Goal: Information Seeking & Learning: Learn about a topic

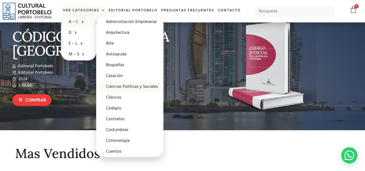
scroll to position [27, 0]
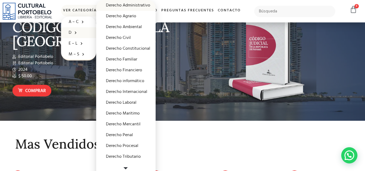
click at [130, 5] on link "Derecho Administrativo" at bounding box center [125, 5] width 59 height 11
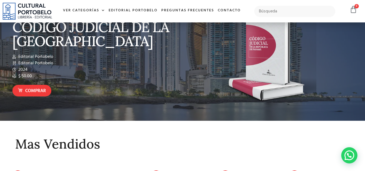
scroll to position [27, 0]
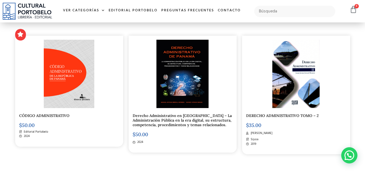
scroll to position [135, 0]
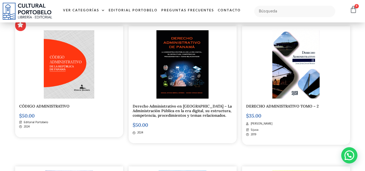
click at [172, 83] on img at bounding box center [182, 64] width 52 height 68
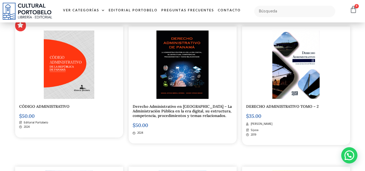
click at [289, 72] on img at bounding box center [295, 65] width 47 height 68
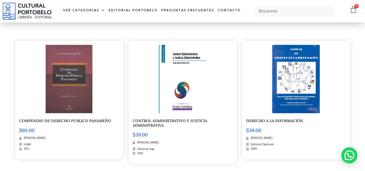
scroll to position [729, 0]
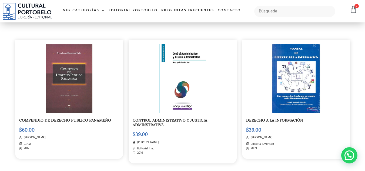
click at [45, 62] on div at bounding box center [69, 78] width 100 height 68
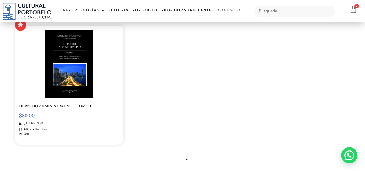
scroll to position [890, 0]
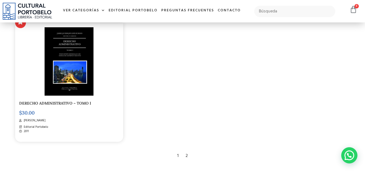
click at [68, 70] on img at bounding box center [69, 61] width 49 height 68
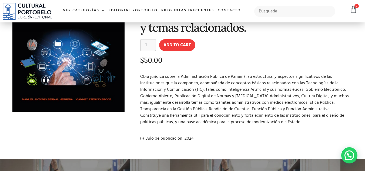
scroll to position [108, 0]
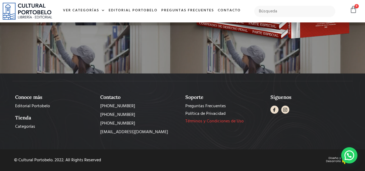
scroll to position [108, 0]
